Goal: Download file/media

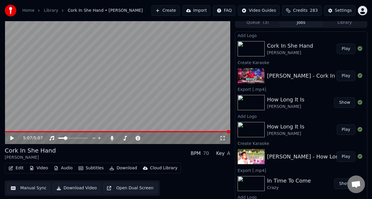
scroll to position [5, 0]
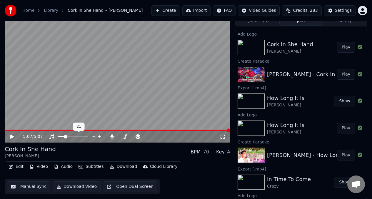
click at [85, 136] on span at bounding box center [72, 136] width 29 height 1
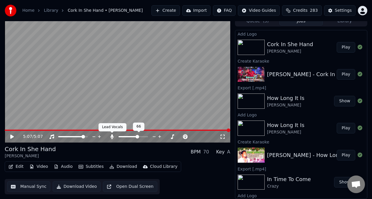
click at [112, 137] on icon at bounding box center [112, 136] width 3 height 5
click at [11, 136] on icon at bounding box center [12, 137] width 4 height 4
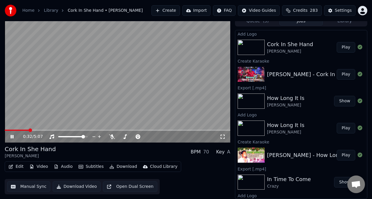
click at [97, 62] on video at bounding box center [118, 79] width 226 height 127
click at [83, 188] on button "Download Video" at bounding box center [77, 187] width 48 height 11
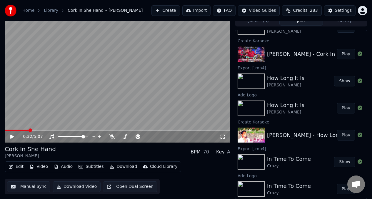
scroll to position [47, 0]
click at [340, 187] on button "Play" at bounding box center [346, 189] width 19 height 11
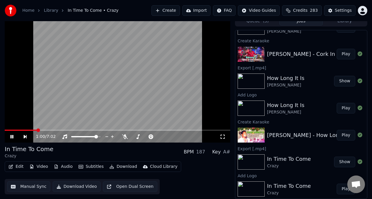
click at [206, 10] on button "Import" at bounding box center [196, 10] width 28 height 11
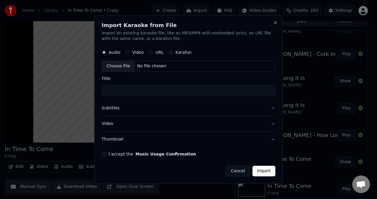
click at [238, 173] on button "Cancel" at bounding box center [238, 171] width 24 height 11
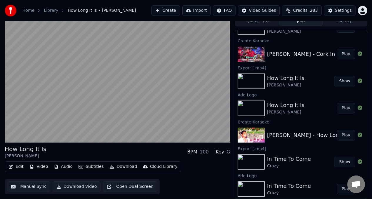
click at [342, 187] on button "Play" at bounding box center [346, 189] width 19 height 11
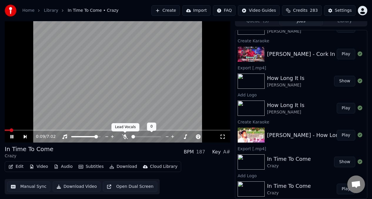
click at [125, 137] on icon at bounding box center [125, 136] width 6 height 5
click at [125, 137] on icon at bounding box center [125, 136] width 3 height 5
click at [34, 130] on span at bounding box center [118, 130] width 226 height 1
click at [76, 187] on button "Download Video" at bounding box center [77, 187] width 48 height 11
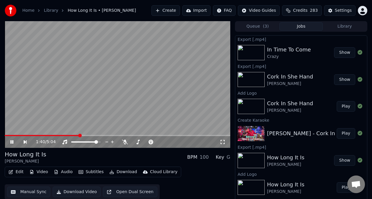
click at [122, 62] on video at bounding box center [118, 84] width 226 height 127
click at [127, 156] on div "How Long It Is [PERSON_NAME] BPM 100 Key G" at bounding box center [118, 157] width 226 height 14
